Goal: Task Accomplishment & Management: Use online tool/utility

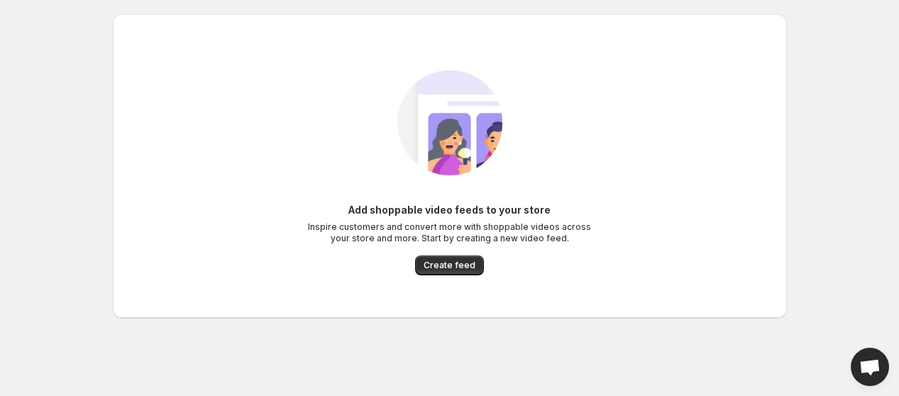
click at [434, 279] on div "Add shoppable video feeds to your store Inspire customers and convert more with…" at bounding box center [449, 166] width 651 height 247
click at [443, 271] on button "Create feed" at bounding box center [449, 265] width 69 height 20
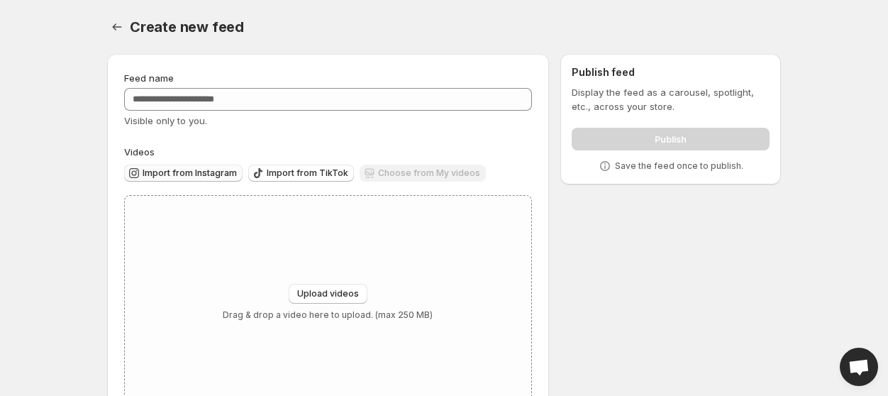
click at [229, 177] on span "Import from Instagram" at bounding box center [190, 172] width 94 height 11
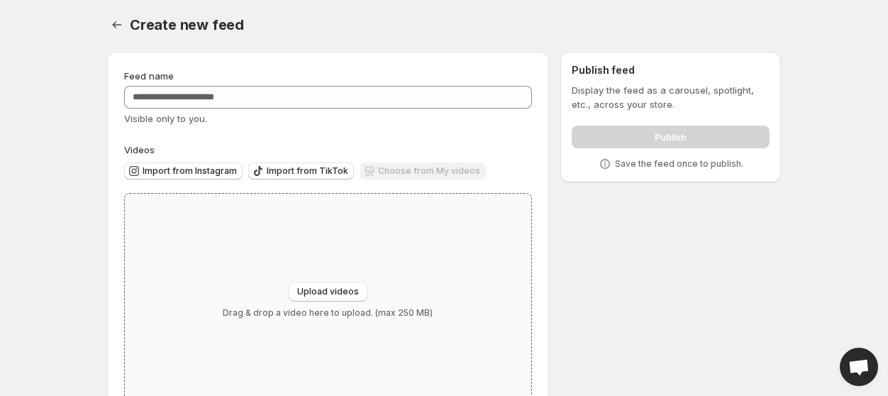
scroll to position [48, 0]
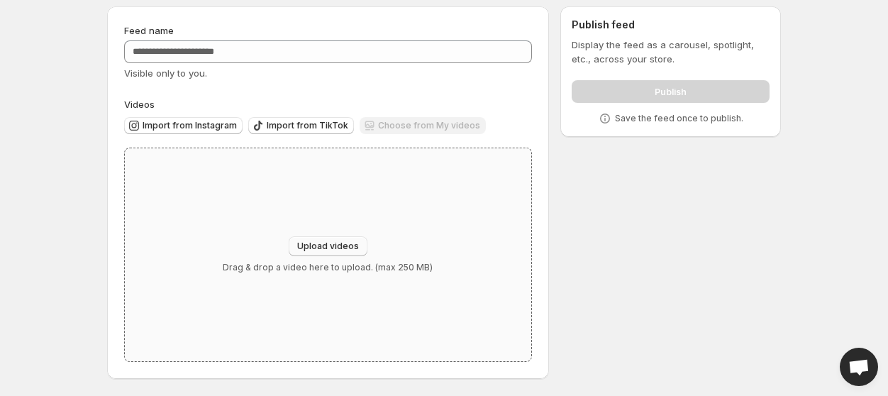
click at [338, 238] on button "Upload videos" at bounding box center [328, 246] width 79 height 20
type input "**********"
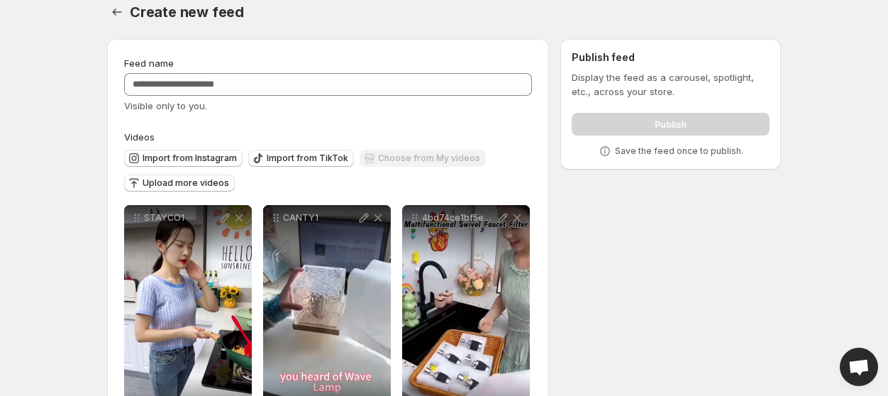
scroll to position [0, 0]
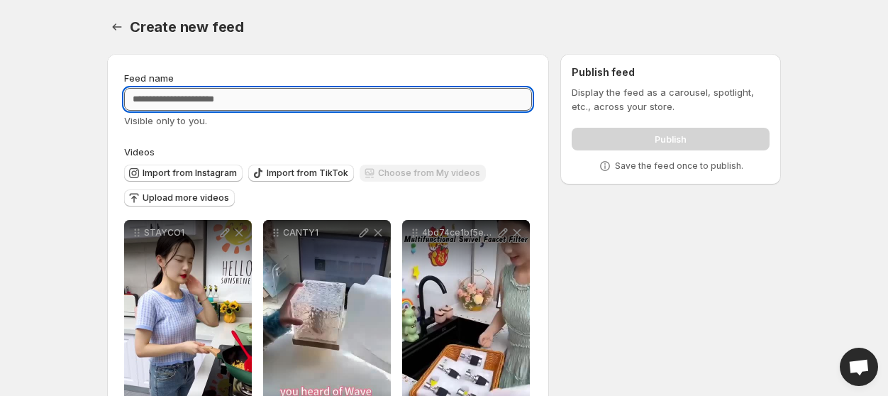
click at [266, 108] on input "Feed name" at bounding box center [328, 99] width 408 height 23
paste input "**********"
type input "**********"
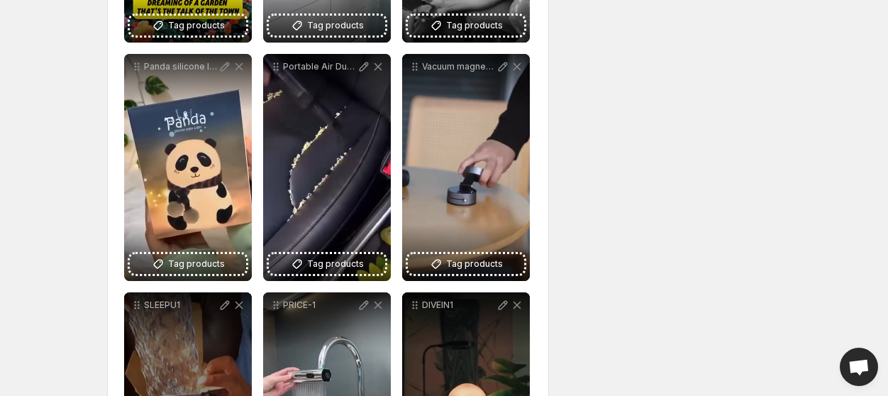
scroll to position [1753, 0]
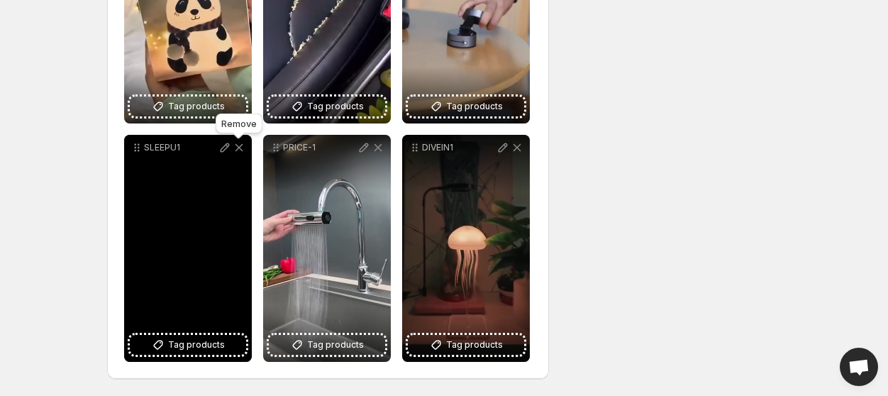
click at [239, 148] on icon at bounding box center [240, 148] width 8 height 8
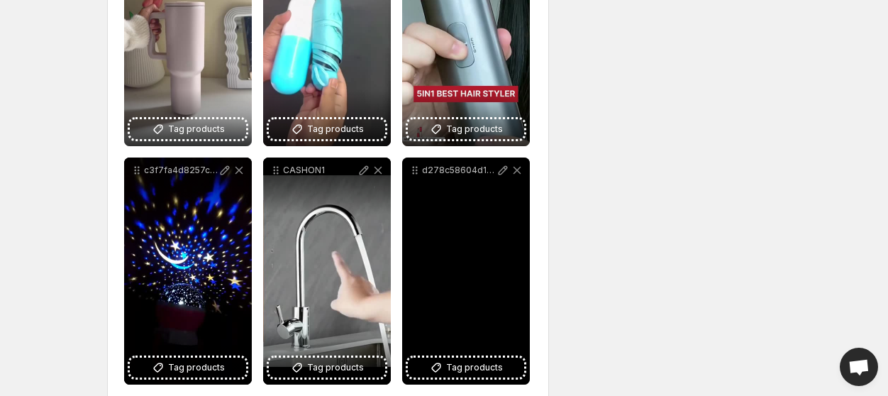
scroll to position [1009, 0]
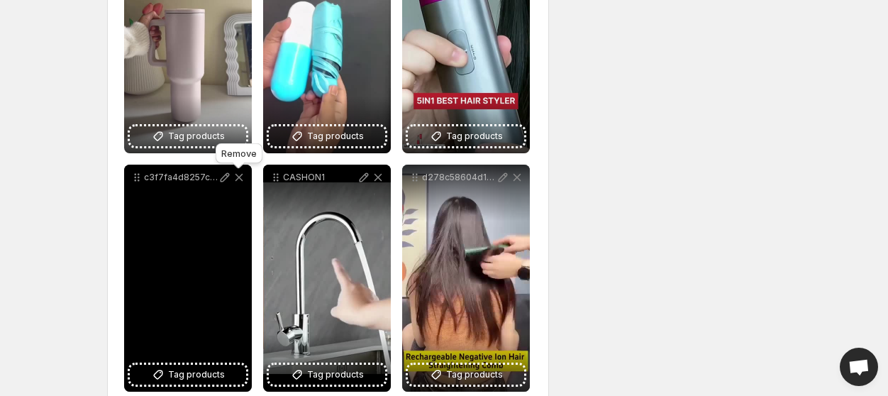
click at [240, 177] on icon at bounding box center [239, 177] width 14 height 14
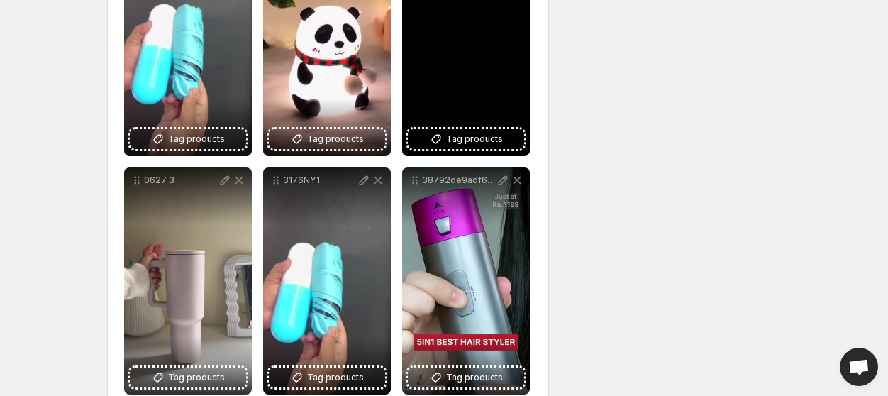
scroll to position [690, 0]
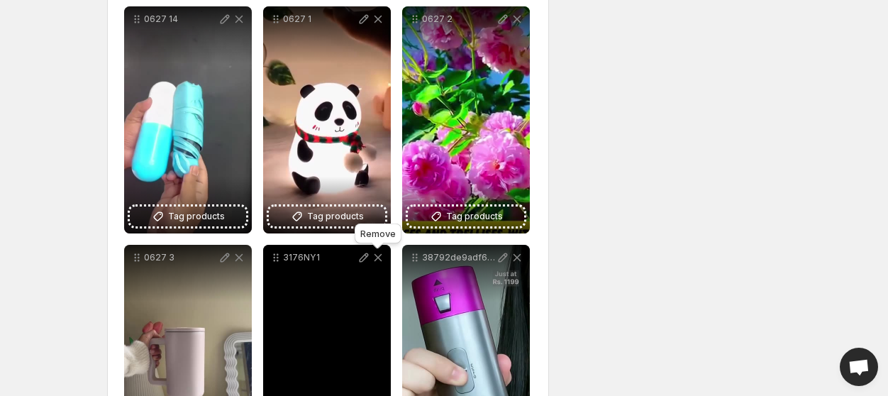
click at [377, 257] on icon at bounding box center [378, 257] width 14 height 14
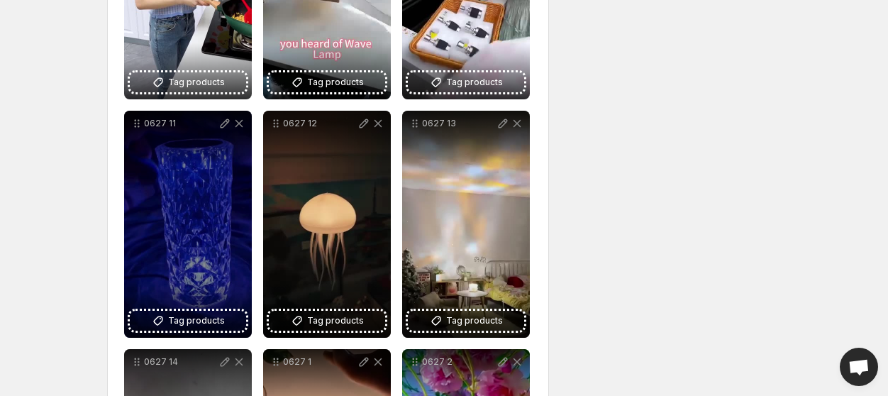
scroll to position [265, 0]
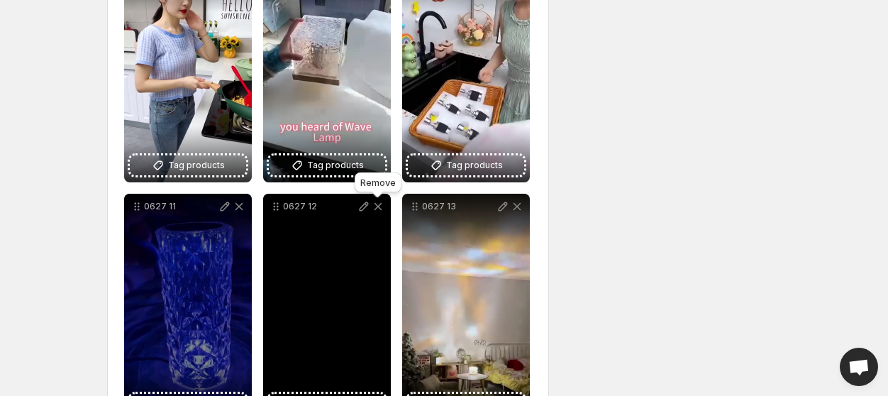
click at [378, 208] on icon at bounding box center [378, 206] width 14 height 14
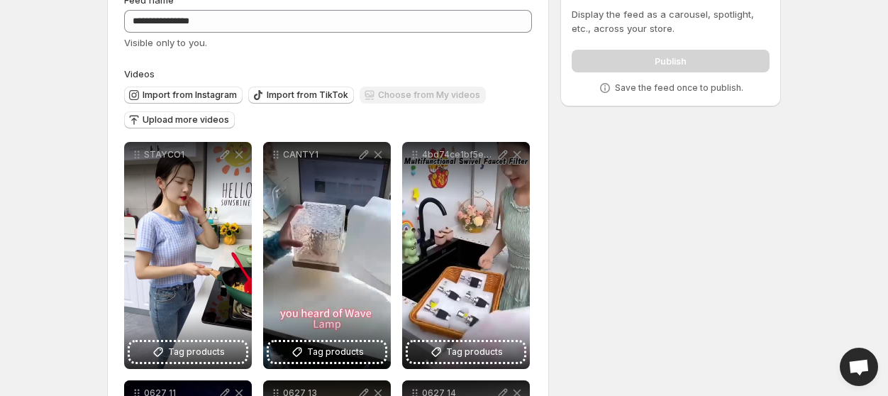
scroll to position [51, 0]
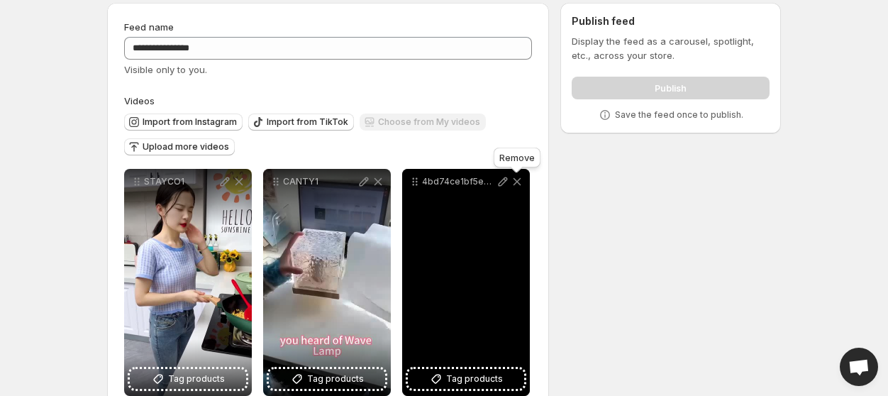
click at [517, 177] on icon at bounding box center [517, 181] width 14 height 14
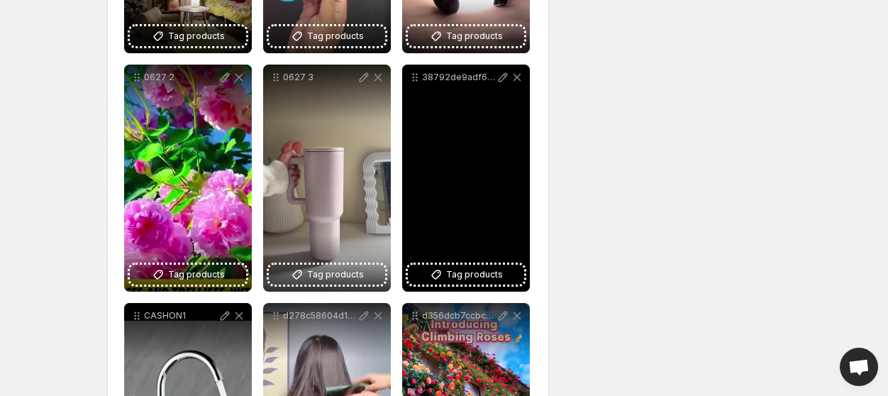
scroll to position [583, 0]
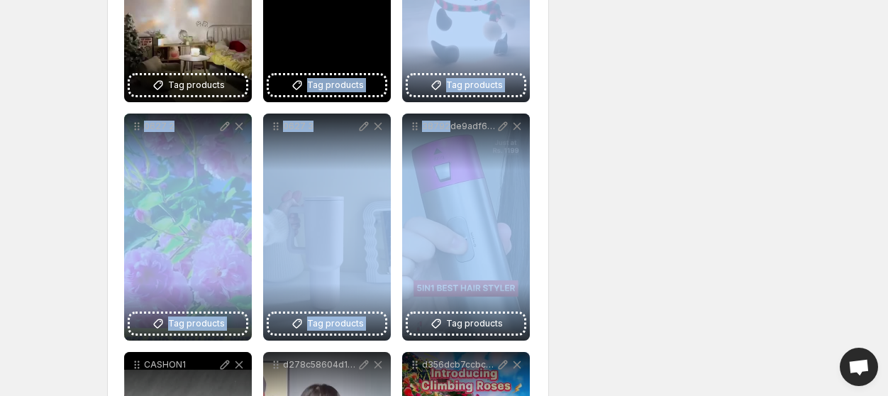
drag, startPoint x: 447, startPoint y: 162, endPoint x: 448, endPoint y: 133, distance: 28.4
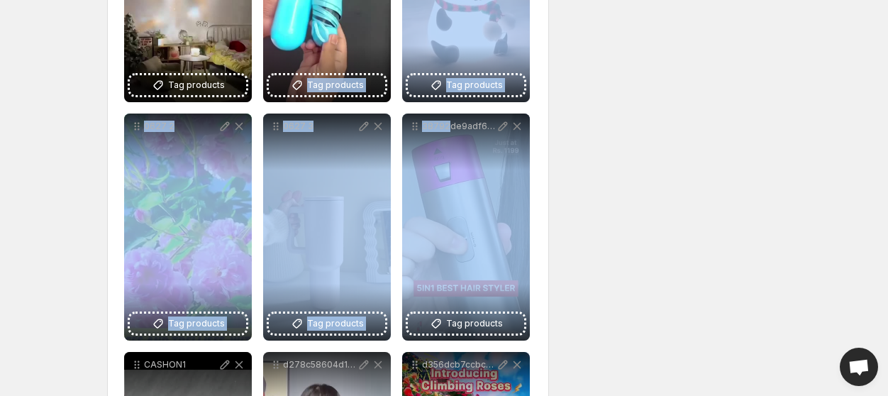
click at [634, 175] on div "**********" at bounding box center [438, 393] width 685 height 1868
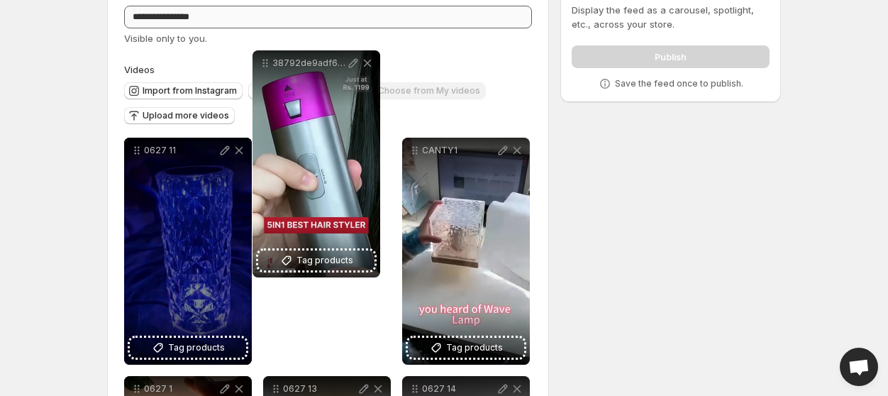
scroll to position [0, 0]
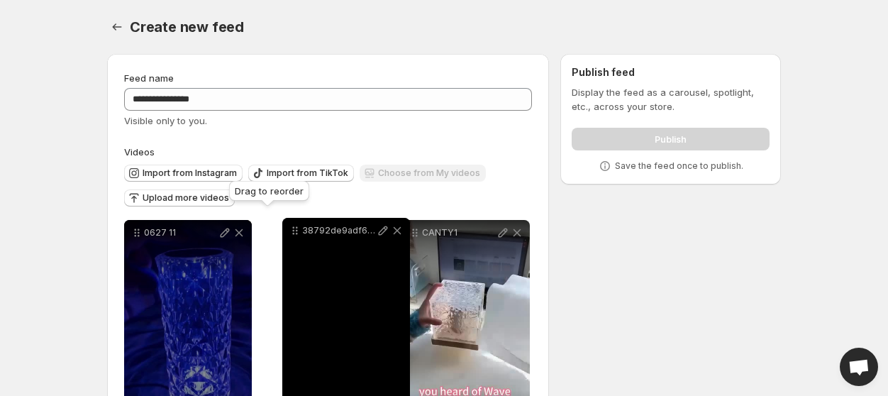
drag, startPoint x: 411, startPoint y: 126, endPoint x: 292, endPoint y: 231, distance: 159.3
click at [292, 231] on icon at bounding box center [295, 230] width 14 height 14
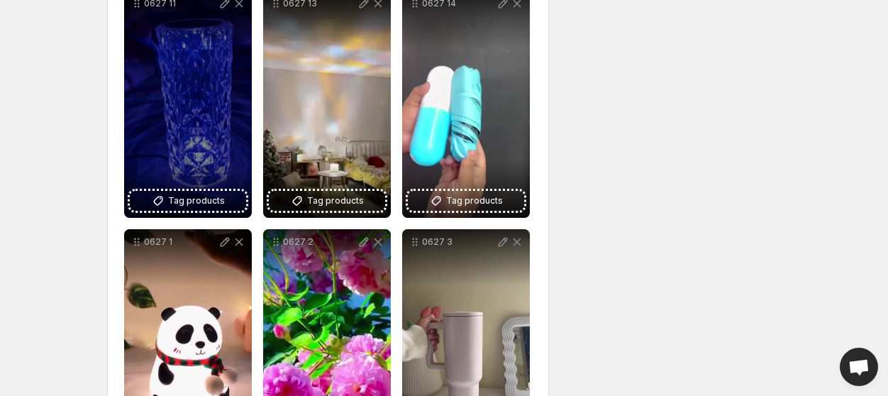
scroll to position [426, 0]
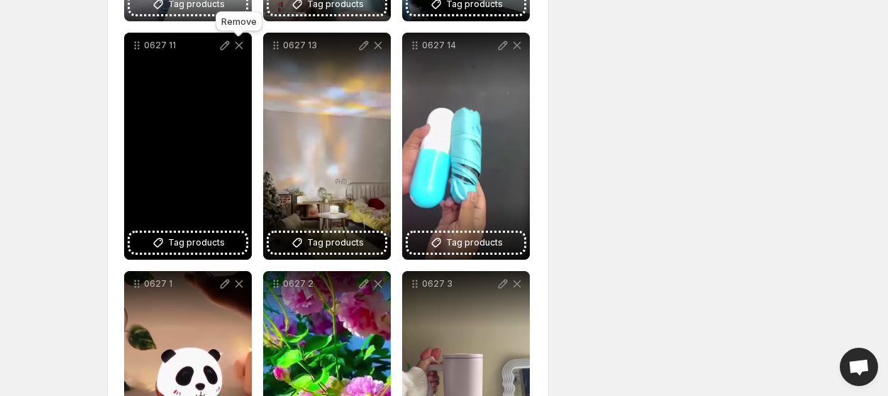
click at [238, 43] on icon at bounding box center [239, 45] width 14 height 14
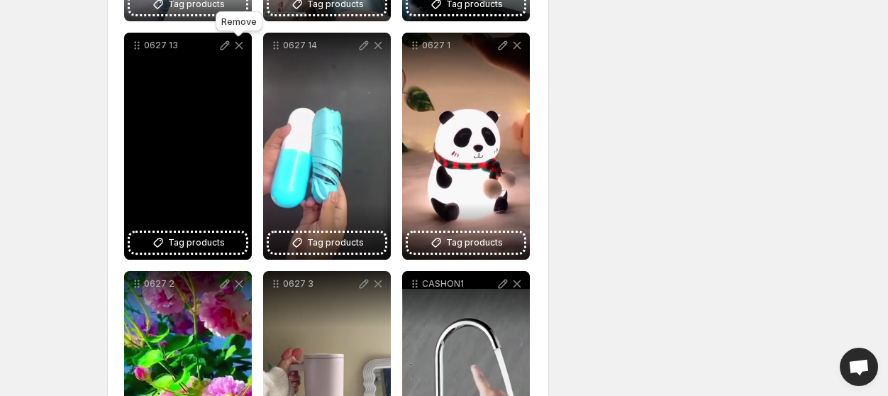
click at [236, 45] on icon at bounding box center [239, 45] width 14 height 14
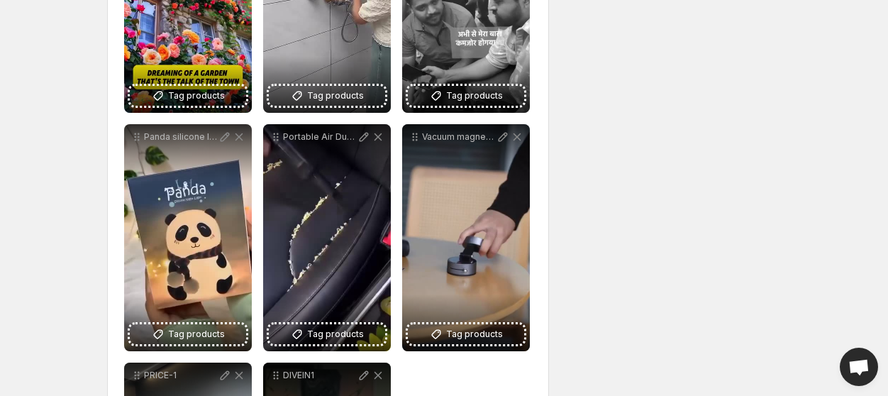
scroll to position [1170, 0]
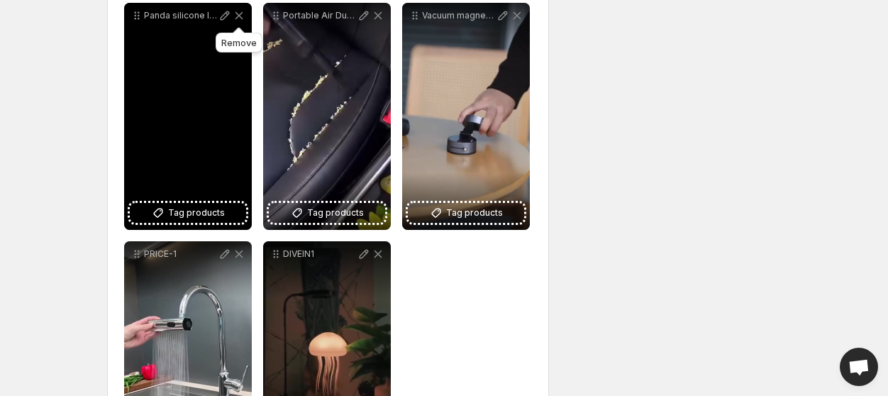
click at [239, 10] on icon at bounding box center [239, 16] width 14 height 14
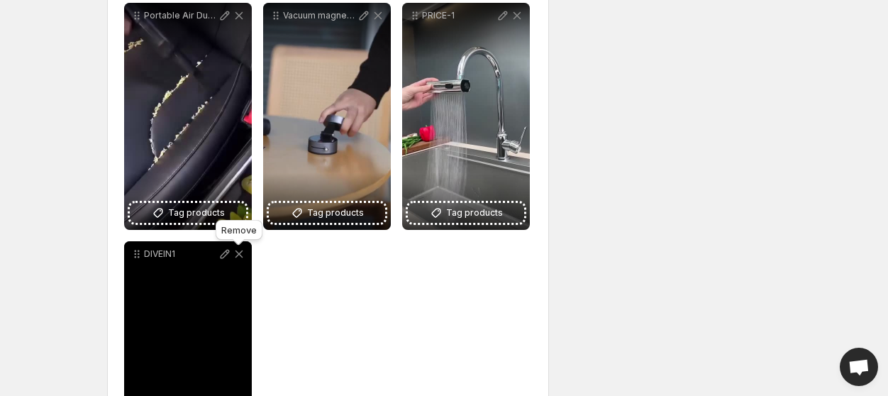
click at [237, 255] on icon at bounding box center [239, 254] width 14 height 14
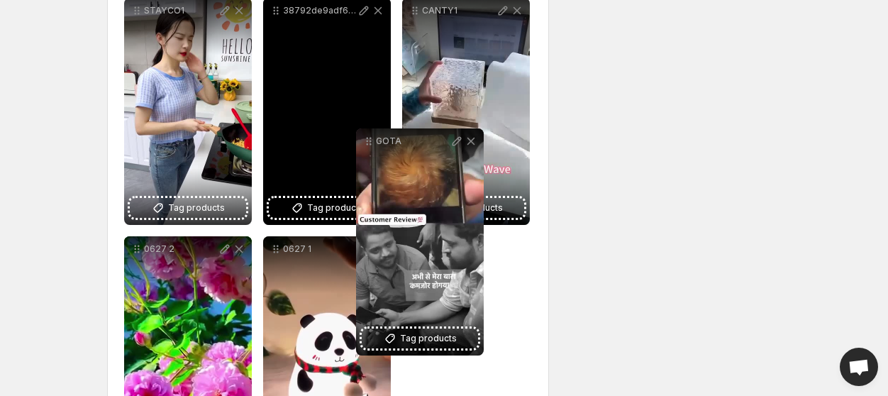
scroll to position [82, 0]
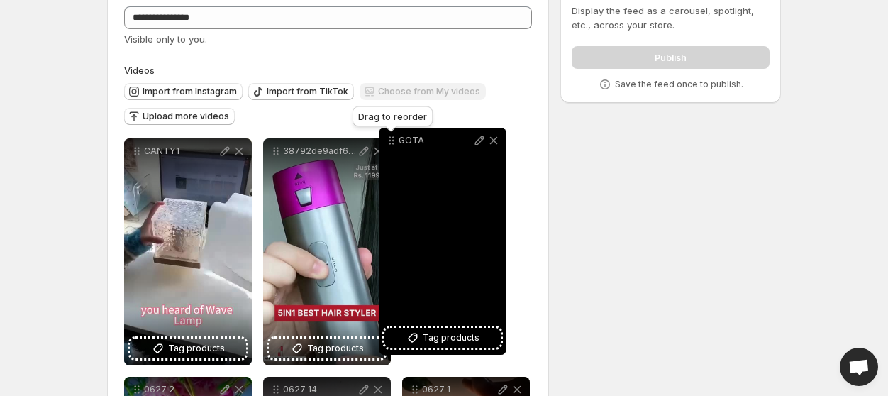
drag, startPoint x: 418, startPoint y: 231, endPoint x: 395, endPoint y: 159, distance: 75.2
click at [395, 148] on icon at bounding box center [391, 140] width 14 height 14
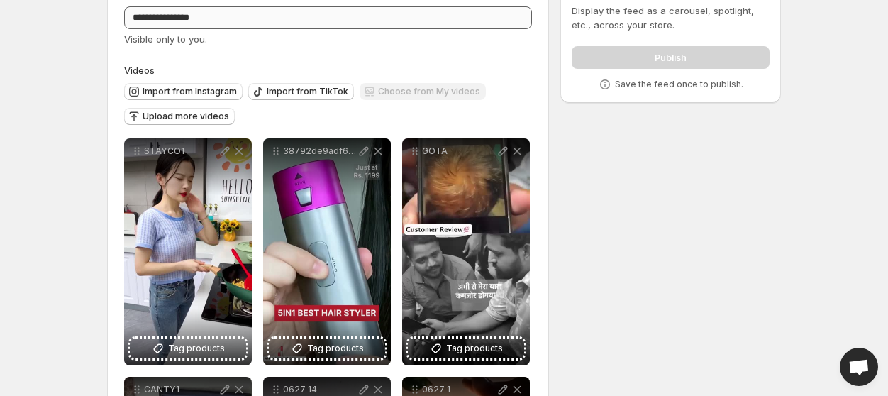
scroll to position [0, 0]
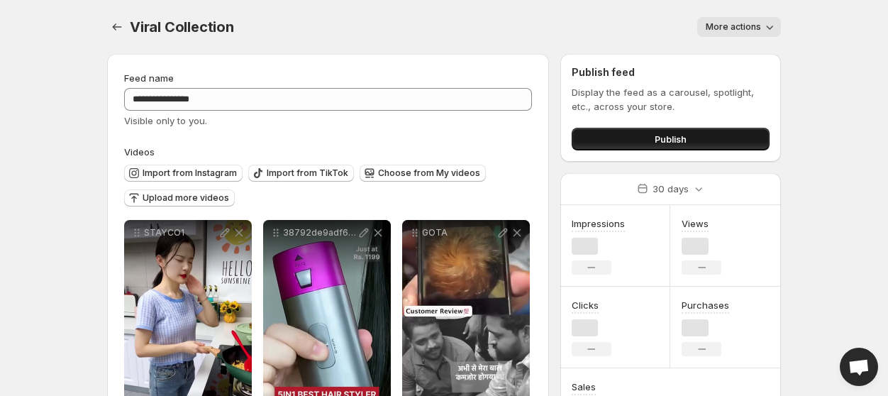
click at [643, 140] on button "Publish" at bounding box center [671, 139] width 198 height 23
click at [627, 140] on button "Publish" at bounding box center [671, 139] width 198 height 23
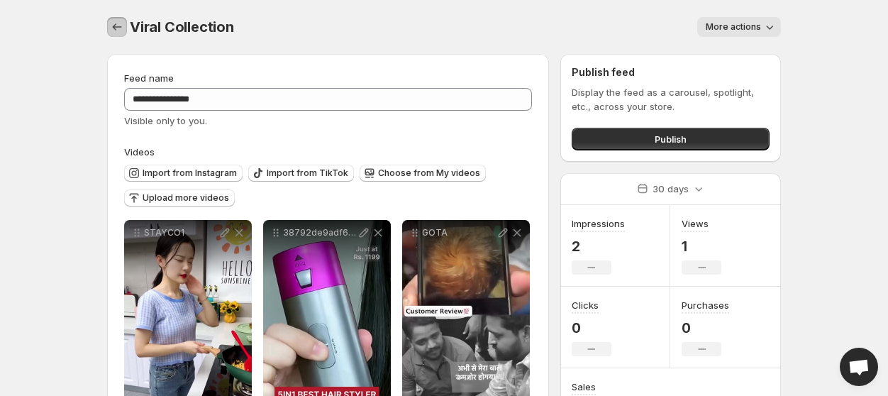
click at [118, 35] on button "Settings" at bounding box center [117, 27] width 20 height 20
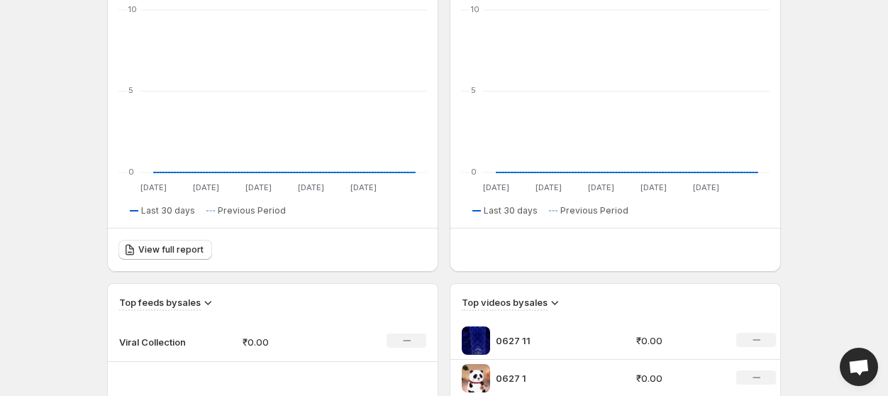
scroll to position [426, 0]
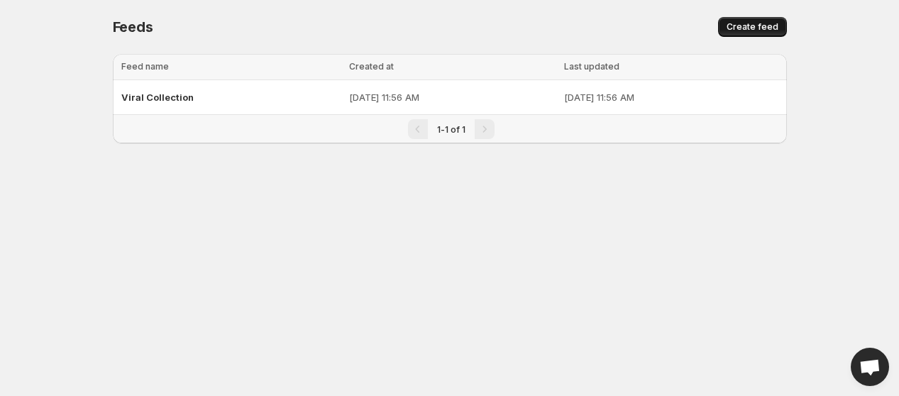
click at [760, 32] on span "Create feed" at bounding box center [752, 26] width 52 height 11
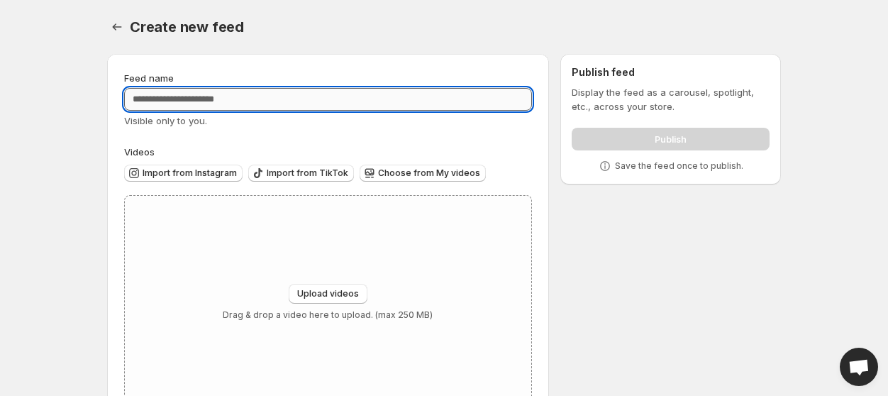
click at [257, 103] on input "Feed name" at bounding box center [328, 99] width 408 height 23
type input "*********"
click at [86, 226] on body "Home Feeds Videos Subscription Settings Create new feed. This page is ready Cre…" at bounding box center [444, 198] width 888 height 396
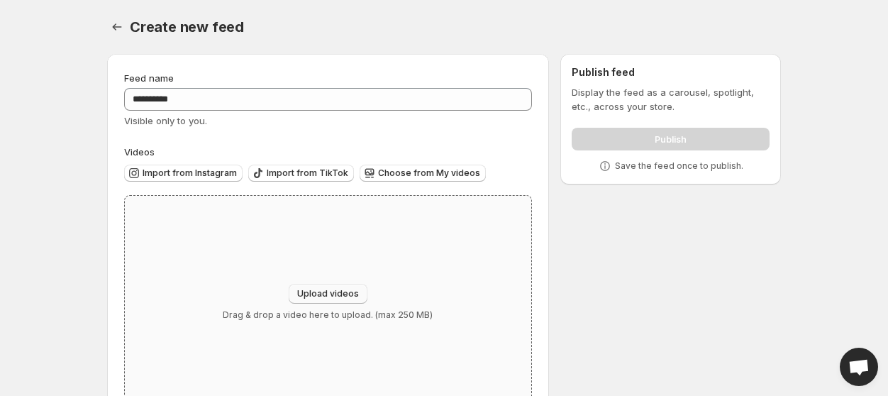
click at [336, 296] on span "Upload videos" at bounding box center [328, 293] width 62 height 11
type input "**********"
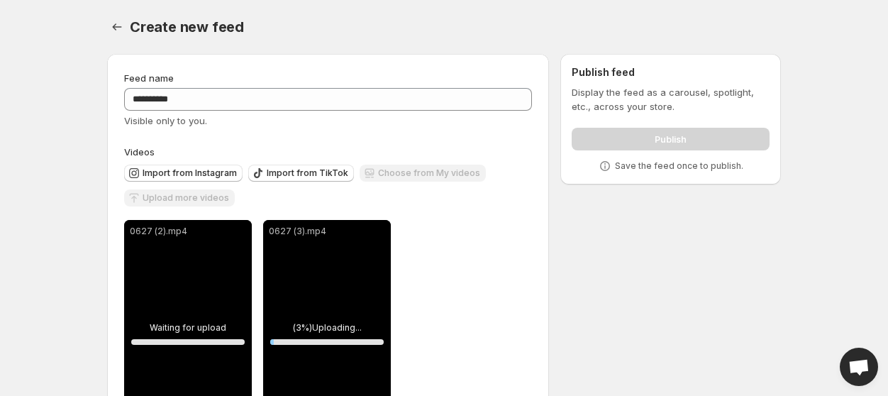
scroll to position [86, 0]
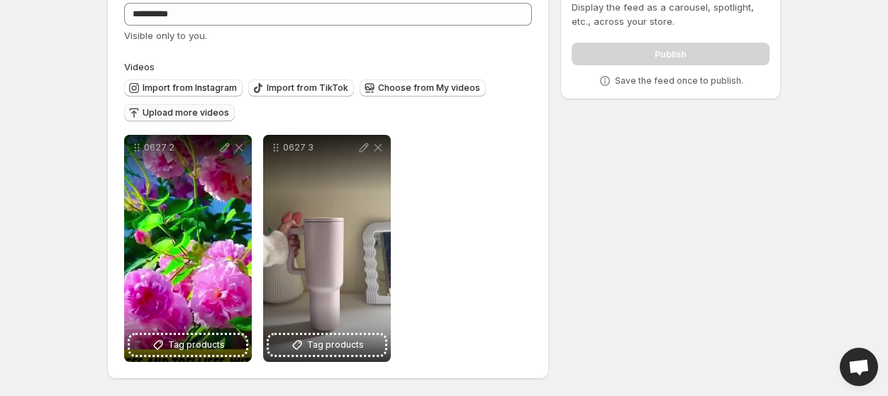
click at [176, 113] on span "Upload more videos" at bounding box center [186, 112] width 87 height 11
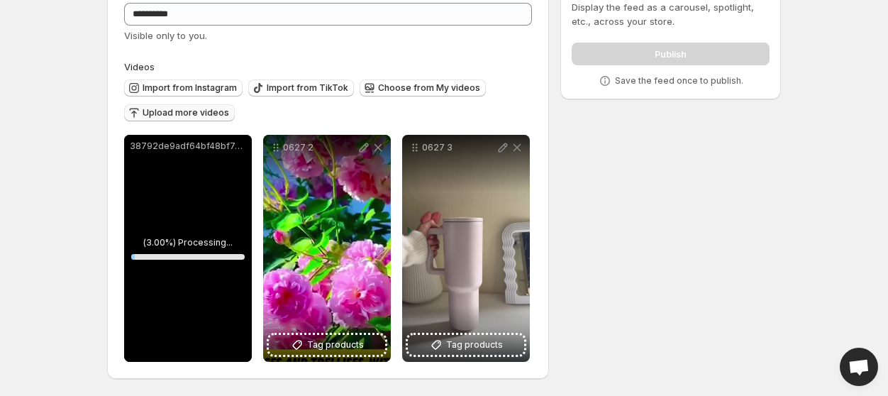
click at [167, 115] on span "Upload more videos" at bounding box center [186, 112] width 87 height 11
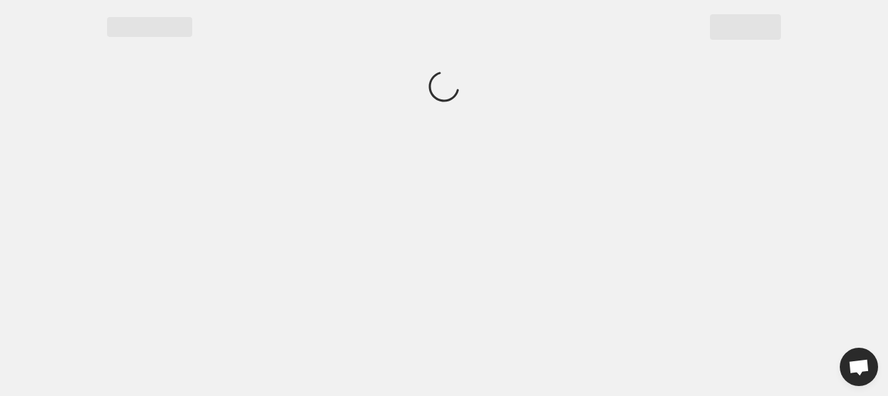
scroll to position [0, 0]
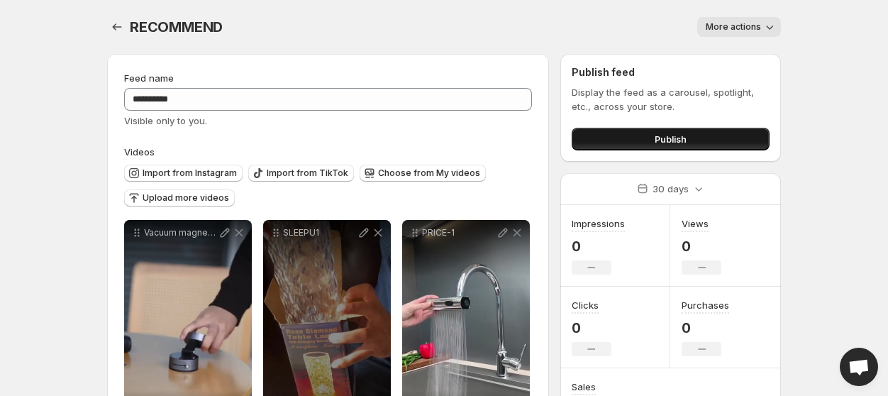
click at [675, 130] on button "Publish" at bounding box center [671, 139] width 198 height 23
